Goal: Find specific page/section: Find specific page/section

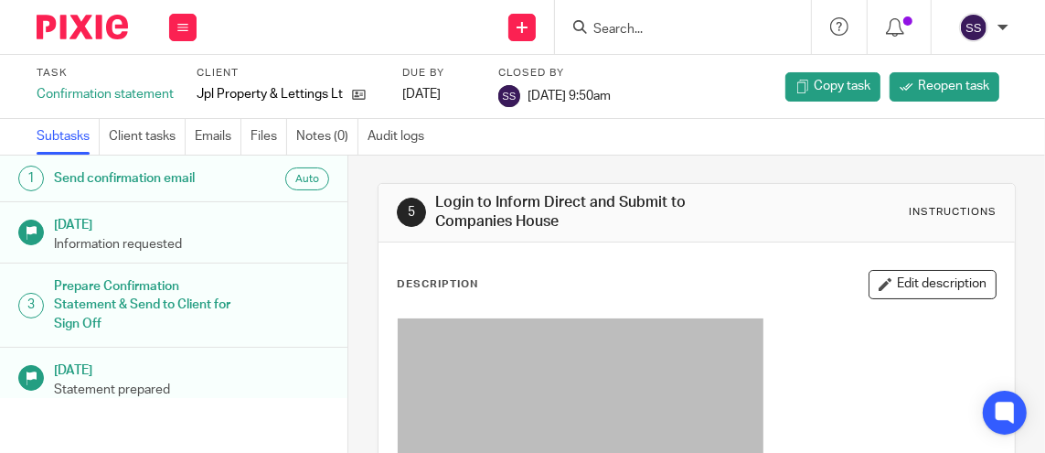
click at [611, 23] on input "Search" at bounding box center [674, 30] width 165 height 16
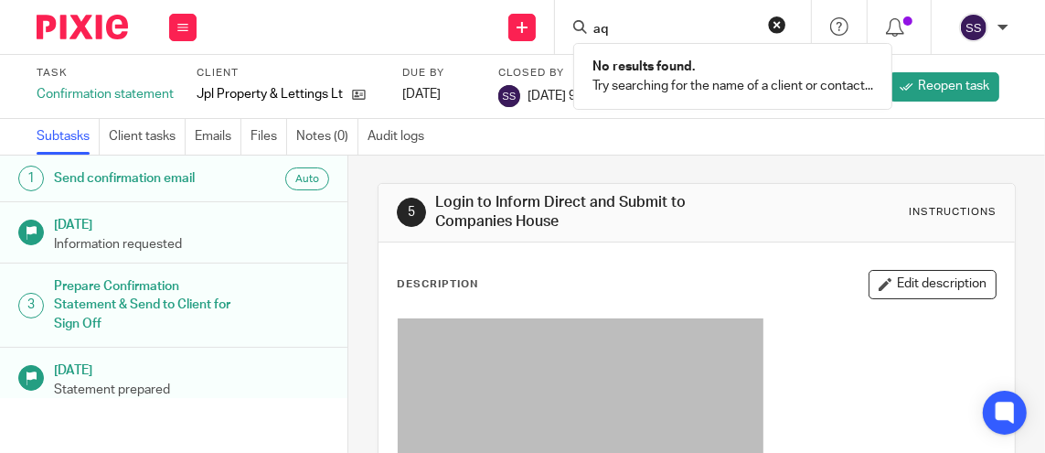
type input "a"
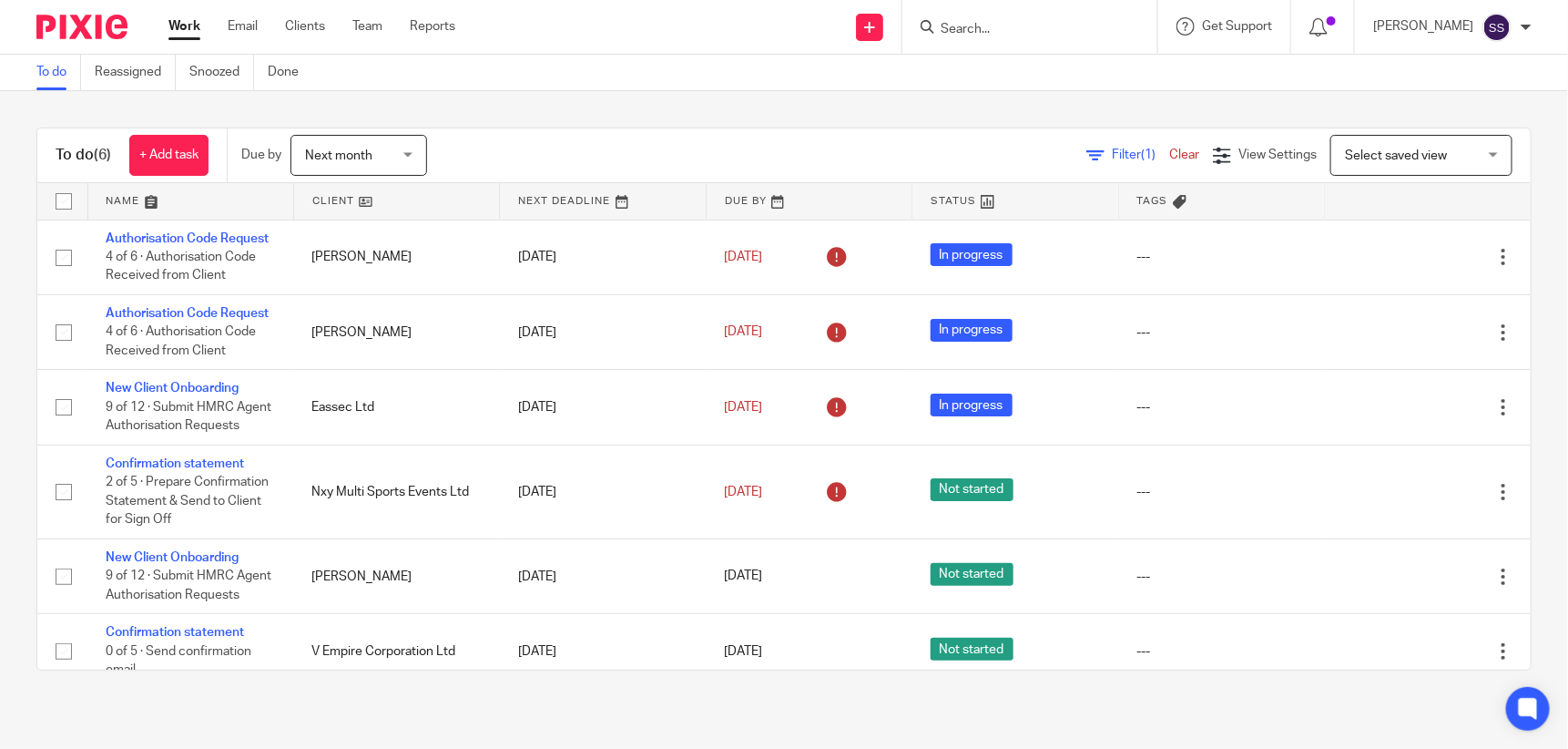
click at [1014, 16] on form at bounding box center [1035, 27] width 194 height 23
click at [999, 24] on input "Search" at bounding box center [1020, 30] width 164 height 16
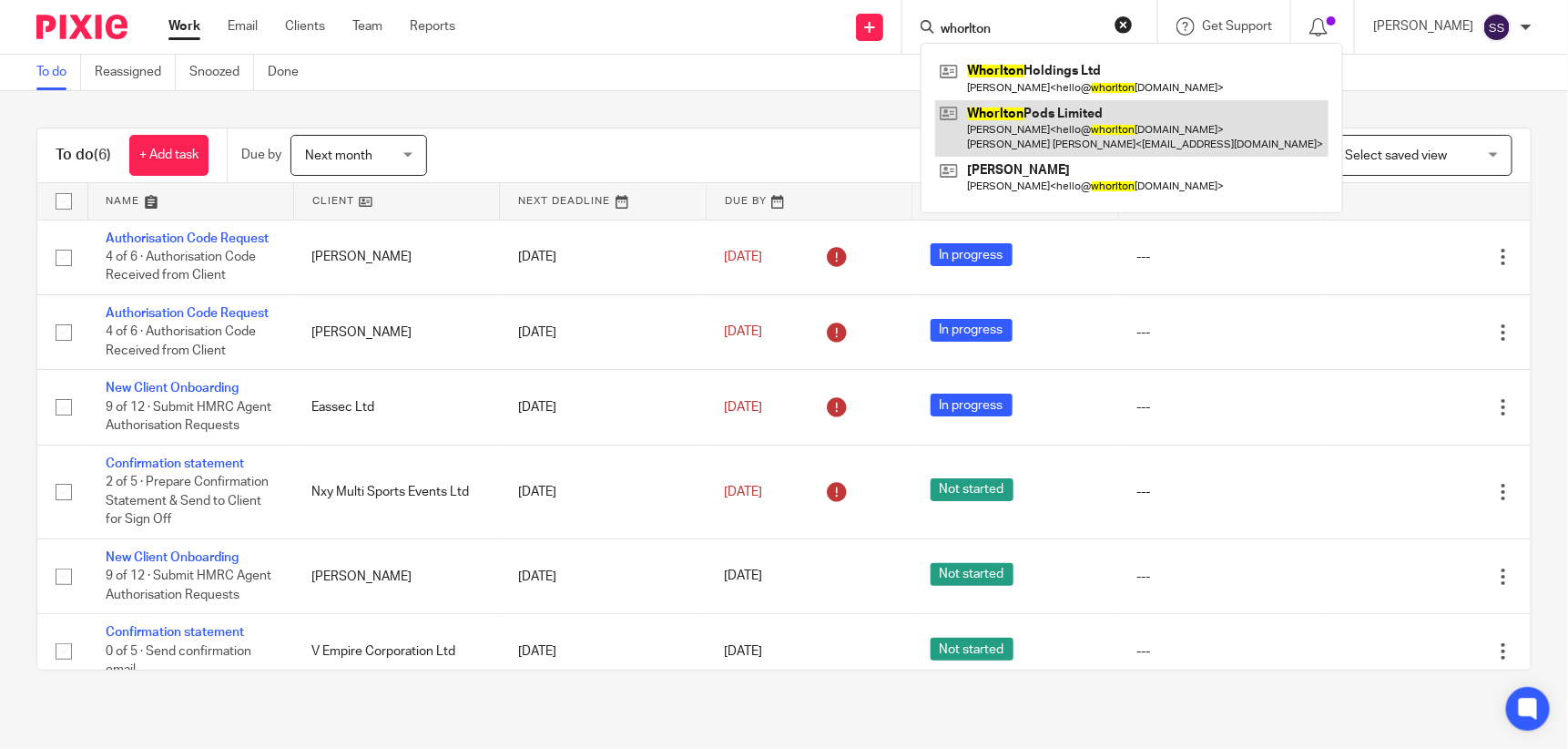
type input "whorlton"
click at [1031, 112] on link at bounding box center [1131, 128] width 393 height 57
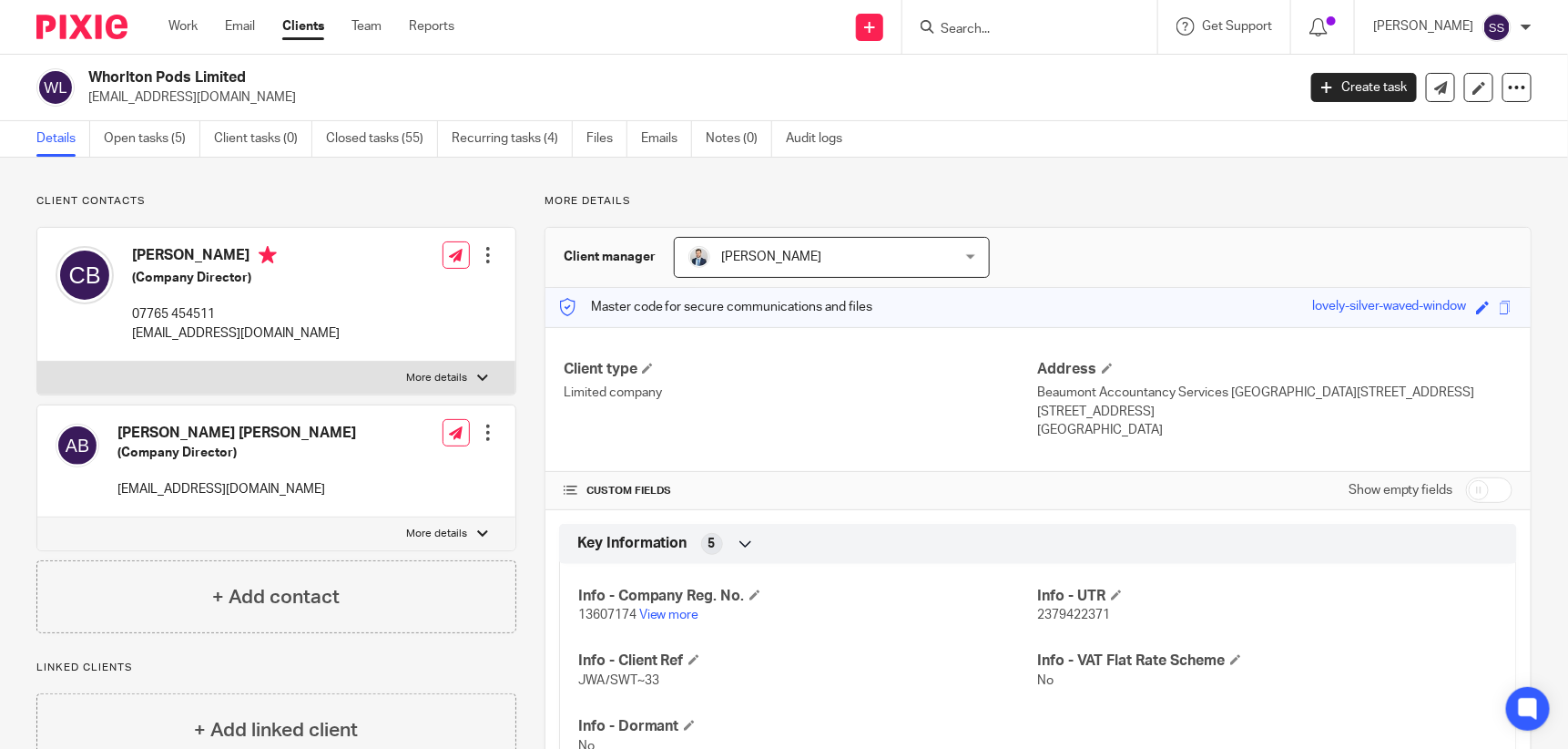
drag, startPoint x: 989, startPoint y: 24, endPoint x: 975, endPoint y: 16, distance: 16.1
click at [975, 16] on form at bounding box center [1035, 27] width 194 height 23
type input "tdw"
click at [1057, 70] on link at bounding box center [1047, 71] width 226 height 27
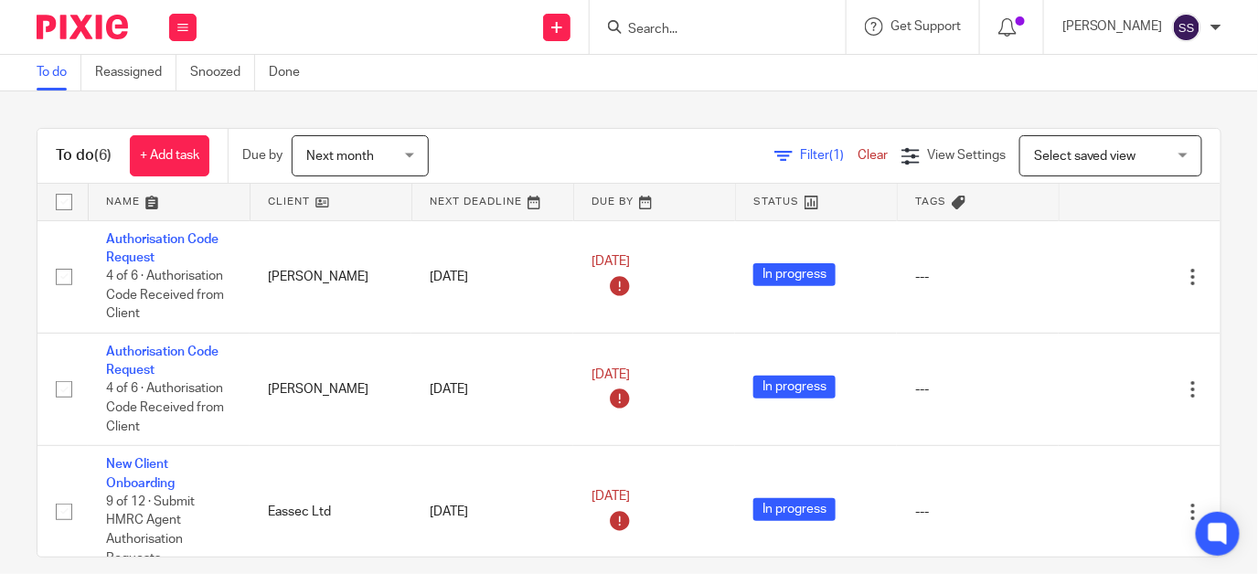
scroll to position [362, 0]
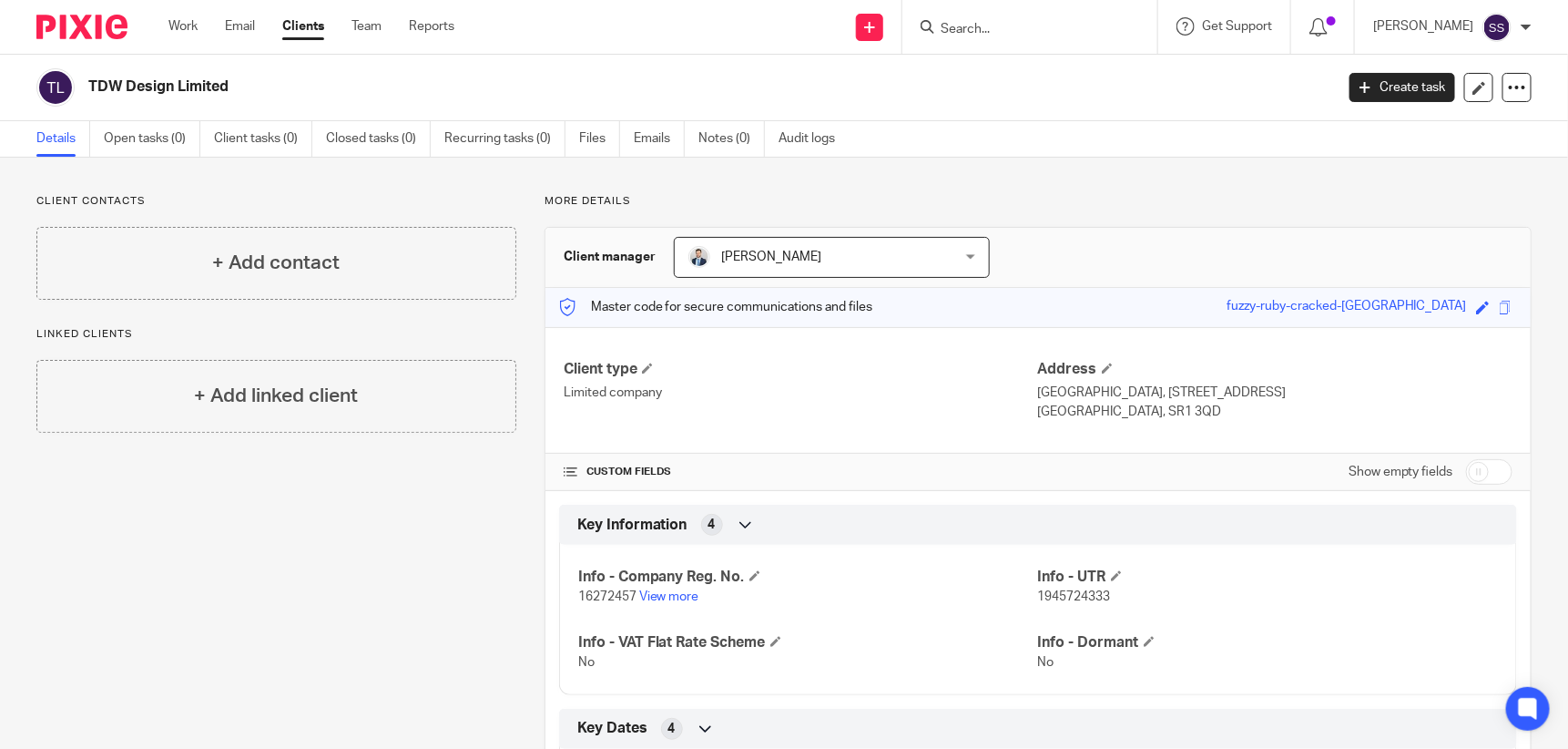
click at [995, 29] on input "Search" at bounding box center [1020, 30] width 164 height 16
type input "a"
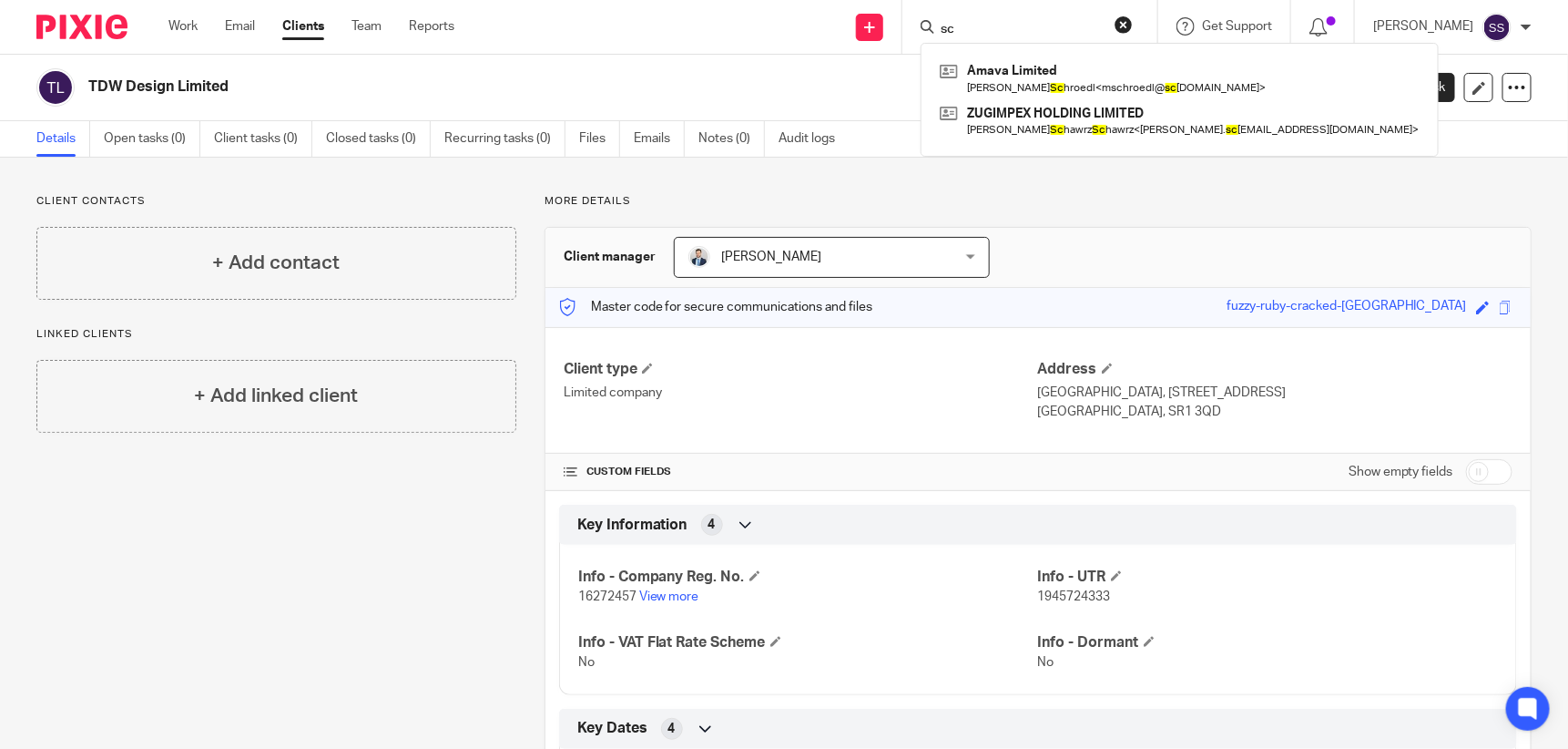
type input "s"
